Goal: Find specific page/section: Find specific page/section

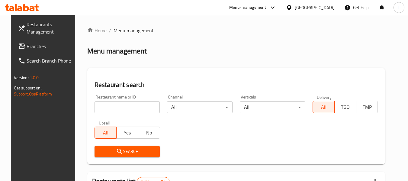
click at [325, 8] on div "Bahrain" at bounding box center [315, 7] width 40 height 7
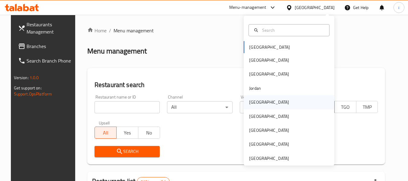
click at [266, 100] on div "[GEOGRAPHIC_DATA]" at bounding box center [289, 102] width 91 height 14
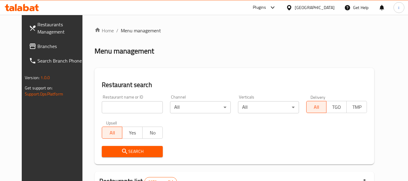
click at [24, 39] on link "Branches" at bounding box center [57, 46] width 66 height 14
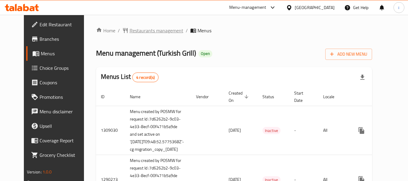
click at [130, 30] on span "Restaurants management" at bounding box center [157, 30] width 54 height 7
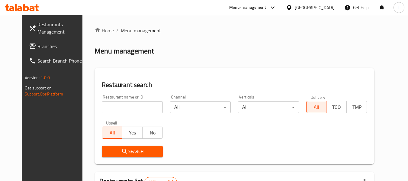
click at [108, 108] on input "search" at bounding box center [132, 107] width 61 height 12
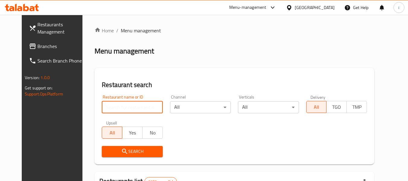
paste input "172"
type input "172"
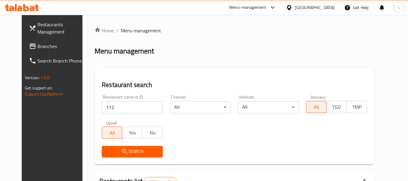
click at [118, 154] on span "Search" at bounding box center [132, 152] width 51 height 8
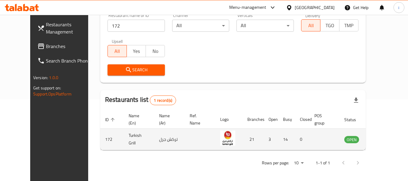
scroll to position [83, 0]
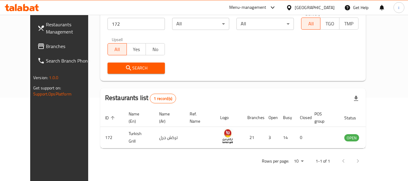
click at [266, 6] on div "Menu-management" at bounding box center [247, 7] width 37 height 7
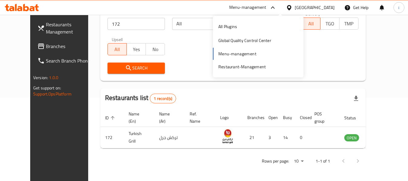
click at [48, 46] on span "Branches" at bounding box center [70, 46] width 48 height 7
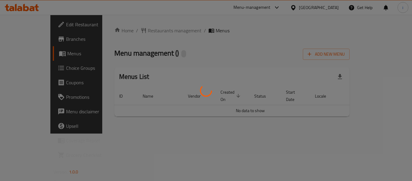
click at [114, 120] on div at bounding box center [206, 90] width 412 height 181
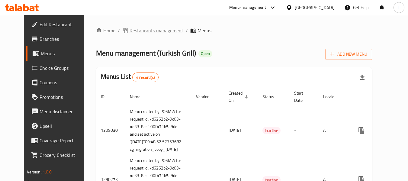
click at [130, 30] on span "Restaurants management" at bounding box center [157, 30] width 54 height 7
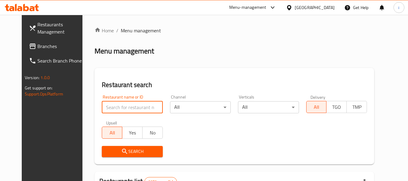
click at [106, 104] on input "search" at bounding box center [132, 107] width 61 height 12
paste input "172"
type input "172"
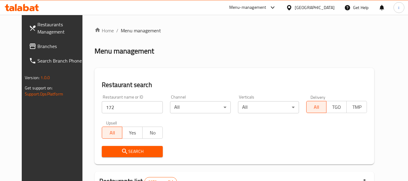
click at [121, 152] on icon "submit" at bounding box center [124, 151] width 7 height 7
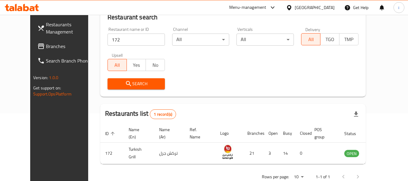
scroll to position [53, 0]
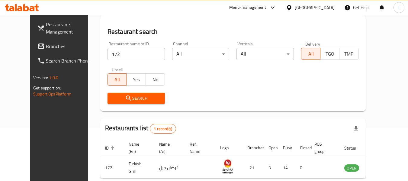
click at [266, 8] on div "Menu-management" at bounding box center [247, 7] width 37 height 7
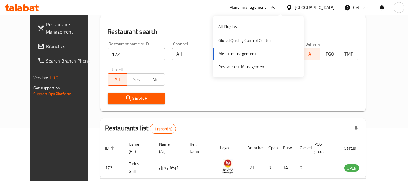
click at [37, 46] on span at bounding box center [41, 46] width 8 height 7
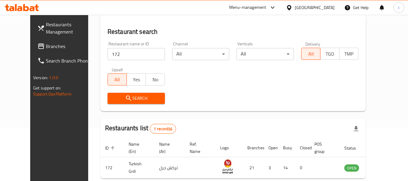
click at [37, 46] on span at bounding box center [41, 46] width 8 height 7
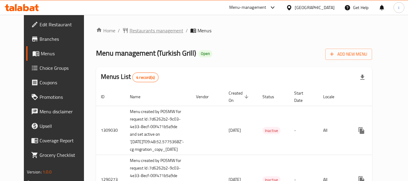
click at [130, 30] on span "Restaurants management" at bounding box center [157, 30] width 54 height 7
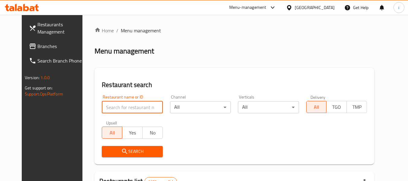
click at [117, 111] on input "search" at bounding box center [132, 107] width 61 height 12
paste input "172"
type input "172"
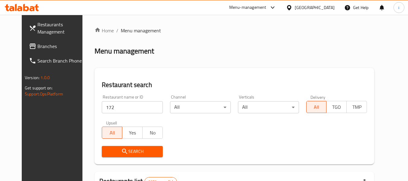
click at [121, 151] on icon "submit" at bounding box center [124, 151] width 7 height 7
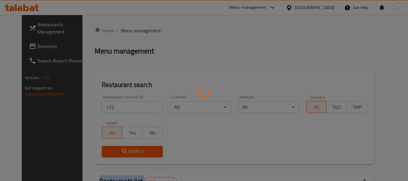
click at [114, 151] on div at bounding box center [204, 90] width 408 height 181
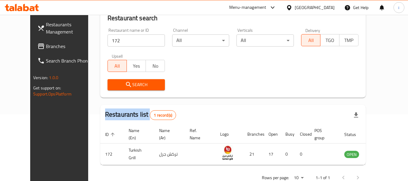
scroll to position [83, 0]
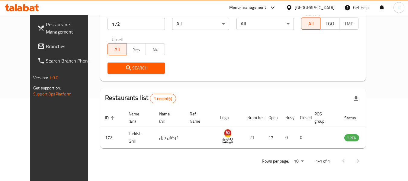
click at [266, 6] on div "Menu-management" at bounding box center [247, 7] width 37 height 7
click at [46, 50] on span "Branches" at bounding box center [70, 46] width 48 height 7
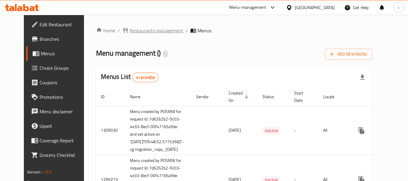
click at [132, 31] on span "Restaurants management" at bounding box center [157, 30] width 54 height 7
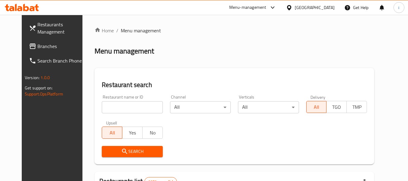
click at [102, 107] on input "search" at bounding box center [132, 107] width 61 height 12
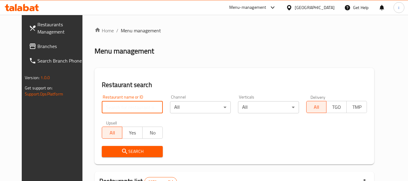
paste input "172"
type input "172"
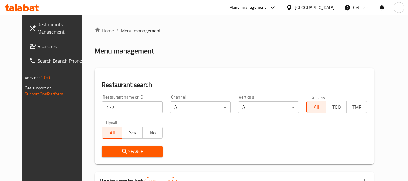
click at [107, 151] on span "Search" at bounding box center [132, 152] width 51 height 8
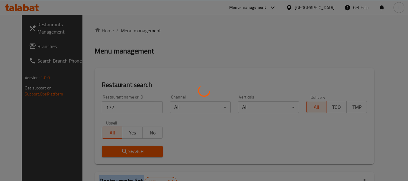
click at [105, 151] on div at bounding box center [204, 90] width 408 height 181
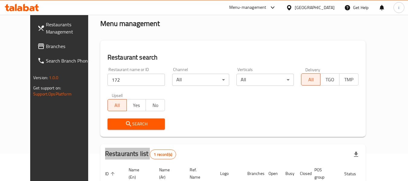
scroll to position [13, 0]
